Goal: Find specific page/section: Find specific page/section

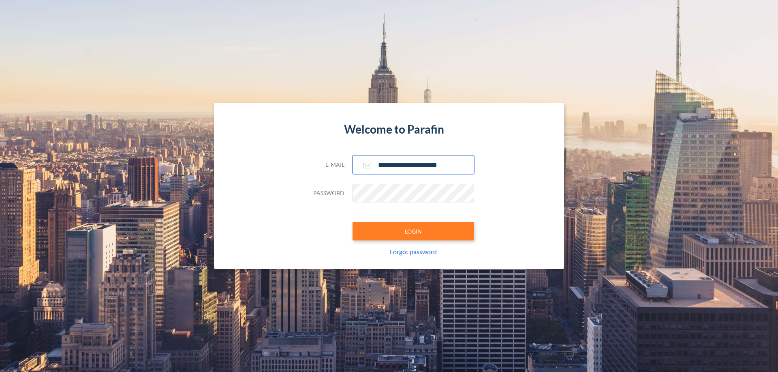
type input "**********"
click at [413, 231] on button "LOGIN" at bounding box center [414, 231] width 122 height 19
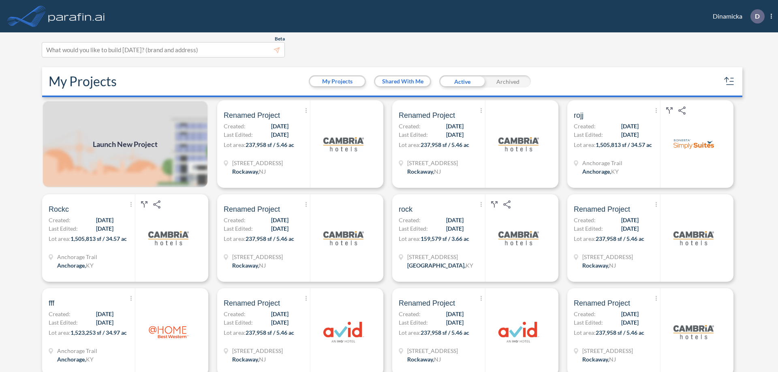
scroll to position [2, 0]
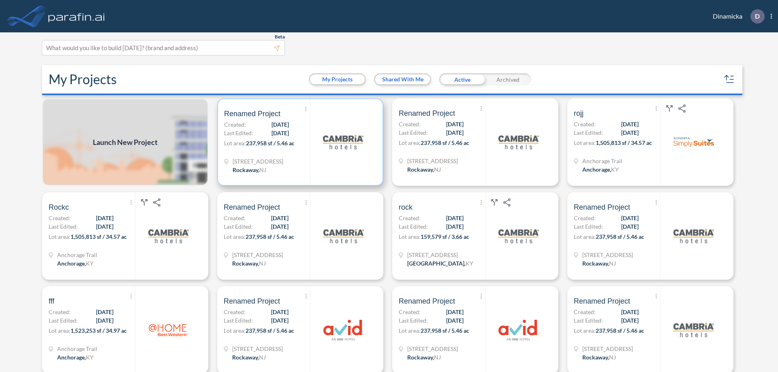
click at [299, 142] on p "Lot area: 237,958 sf / 5.46 ac" at bounding box center [267, 145] width 86 height 12
